Goal: Task Accomplishment & Management: Use online tool/utility

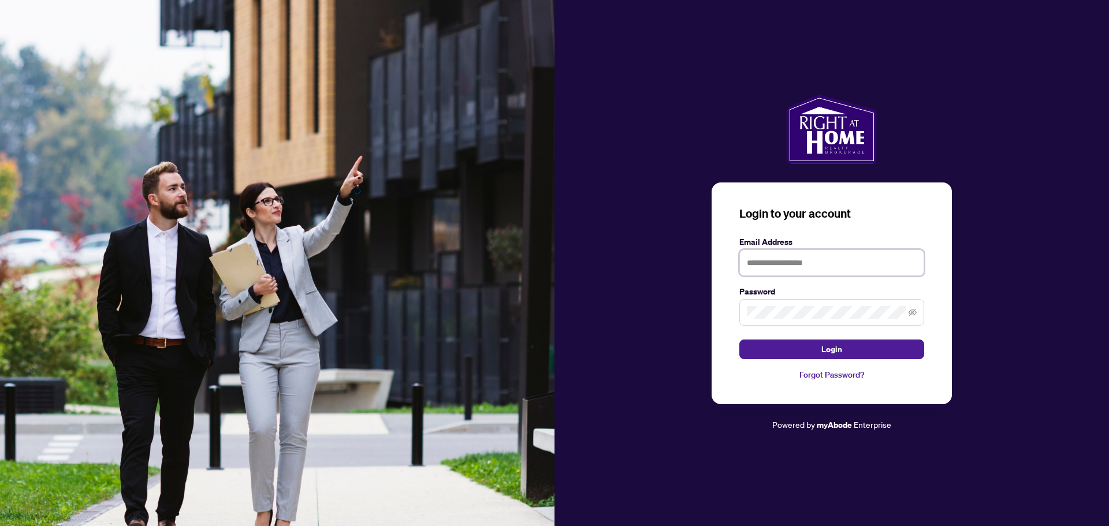
click at [833, 263] on input "text" at bounding box center [831, 262] width 185 height 27
type input "**********"
click at [910, 311] on icon "eye-invisible" at bounding box center [912, 312] width 8 height 7
click at [835, 350] on span "Login" at bounding box center [831, 349] width 21 height 18
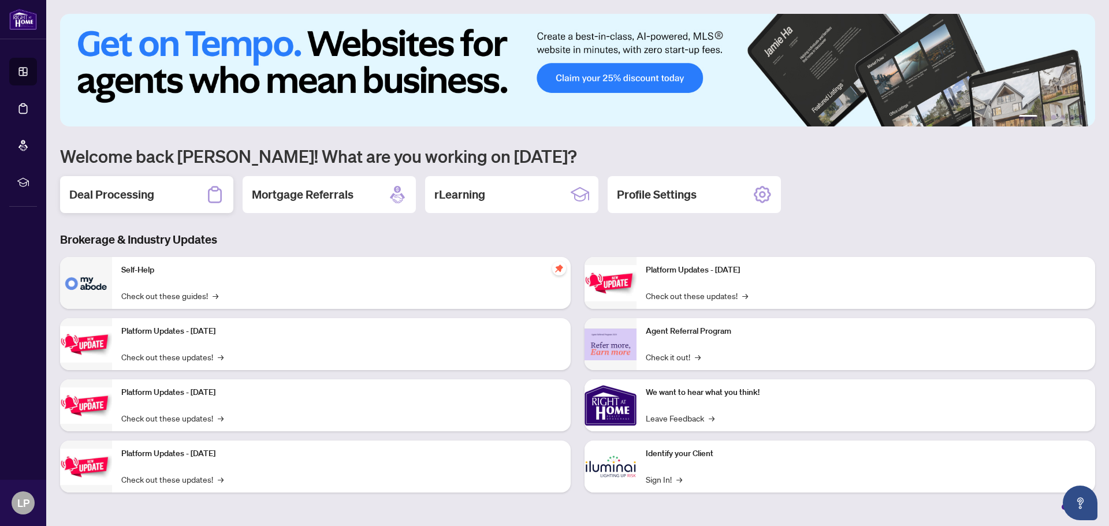
click at [117, 192] on h2 "Deal Processing" at bounding box center [111, 195] width 85 height 16
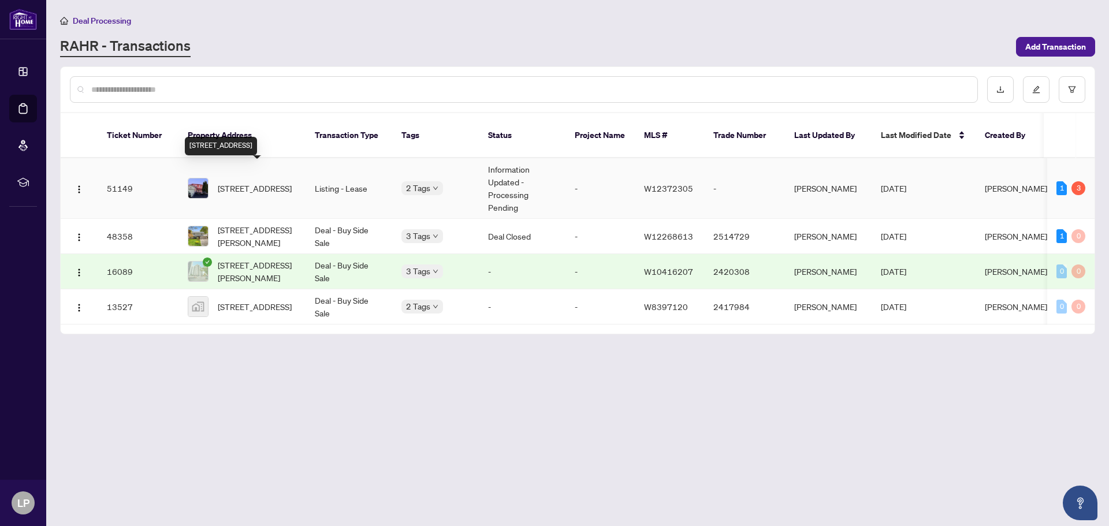
click at [243, 182] on span "[STREET_ADDRESS]" at bounding box center [255, 188] width 74 height 13
